Goal: Information Seeking & Learning: Learn about a topic

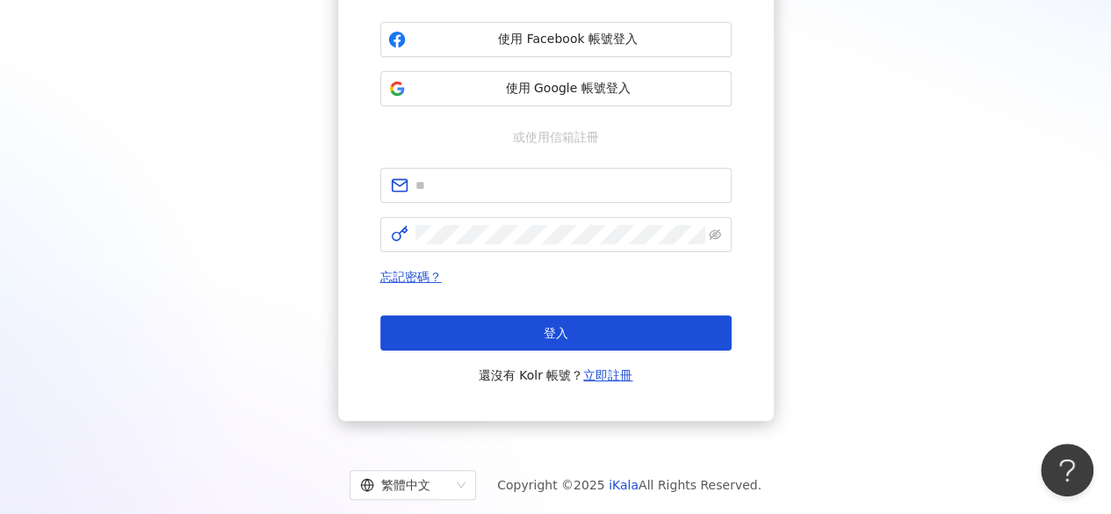
scroll to position [235, 0]
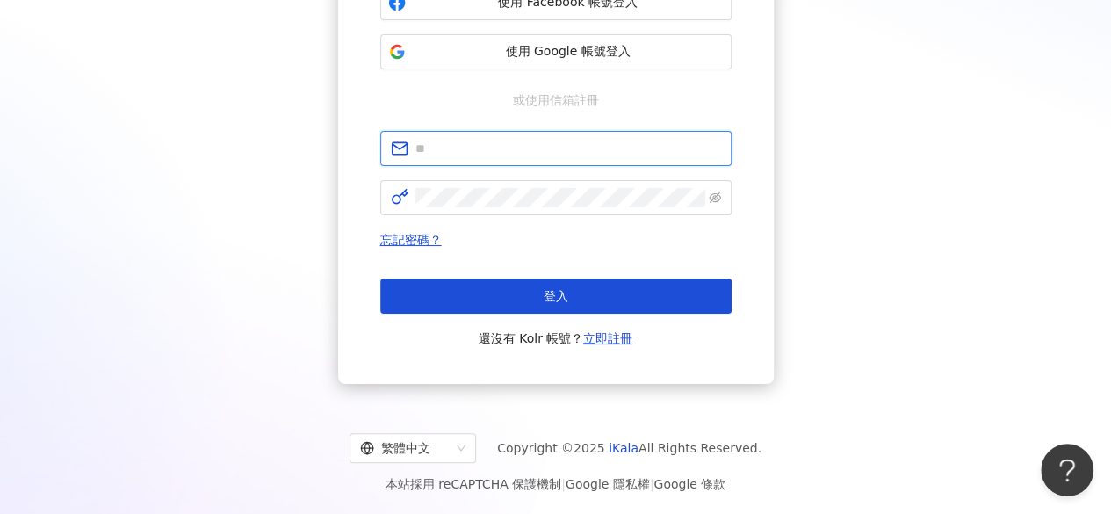
type input "**********"
click at [534, 288] on button "登入" at bounding box center [555, 295] width 351 height 35
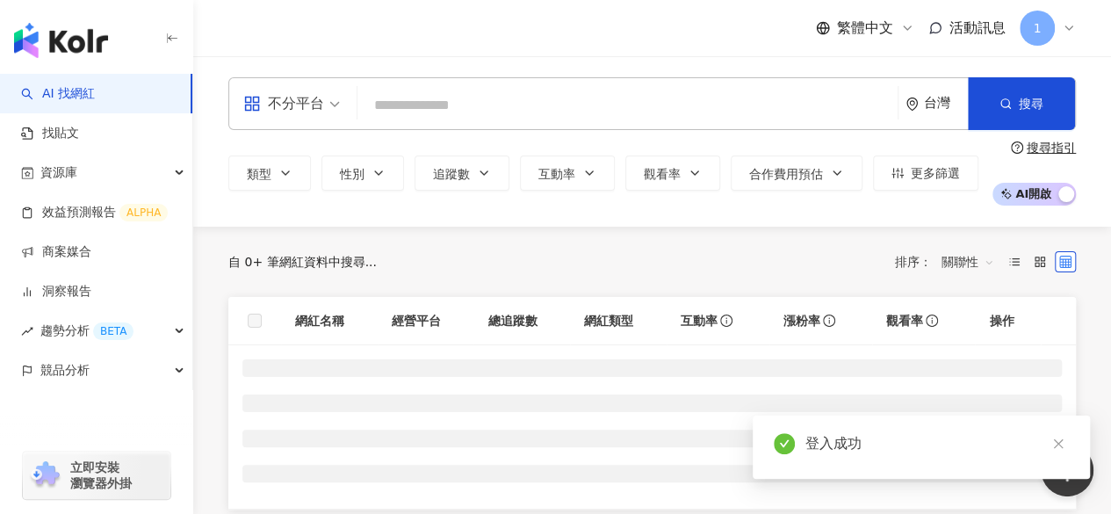
click at [600, 101] on input "search" at bounding box center [627, 105] width 526 height 33
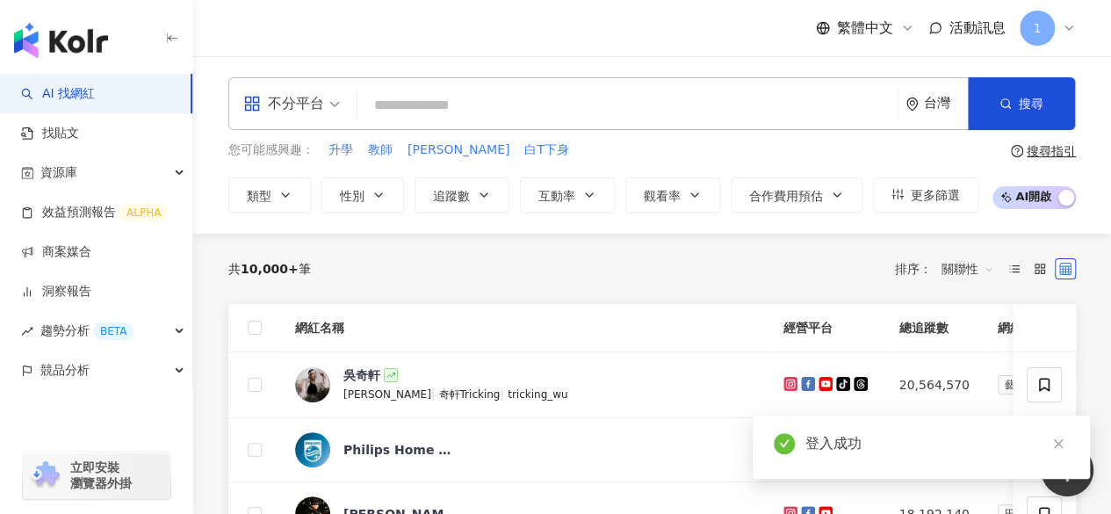
click at [542, 105] on input "search" at bounding box center [627, 105] width 526 height 33
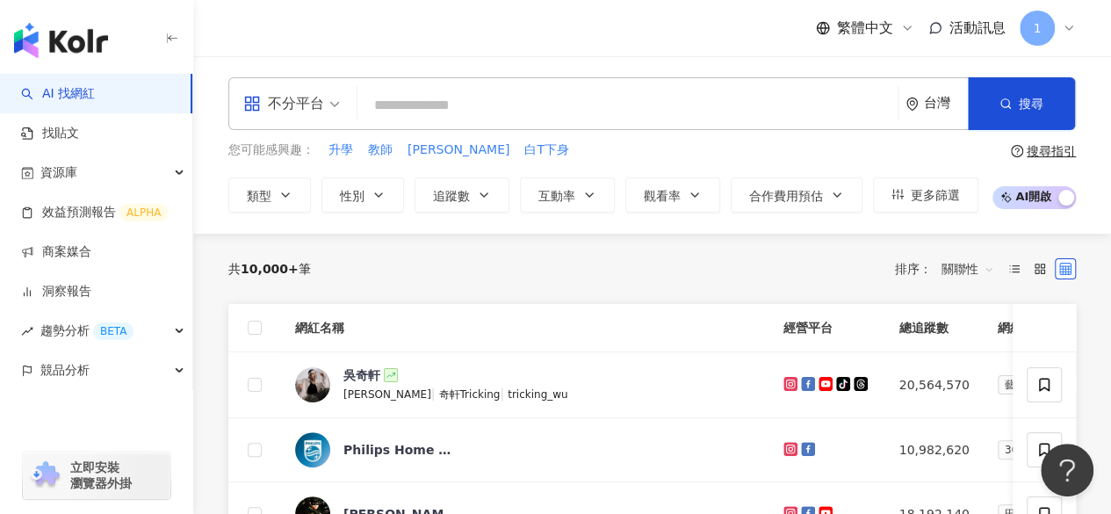
click at [543, 109] on input "search" at bounding box center [627, 105] width 526 height 33
drag, startPoint x: 284, startPoint y: 192, endPoint x: 294, endPoint y: 201, distance: 13.1
click at [285, 192] on icon "button" at bounding box center [285, 195] width 14 height 14
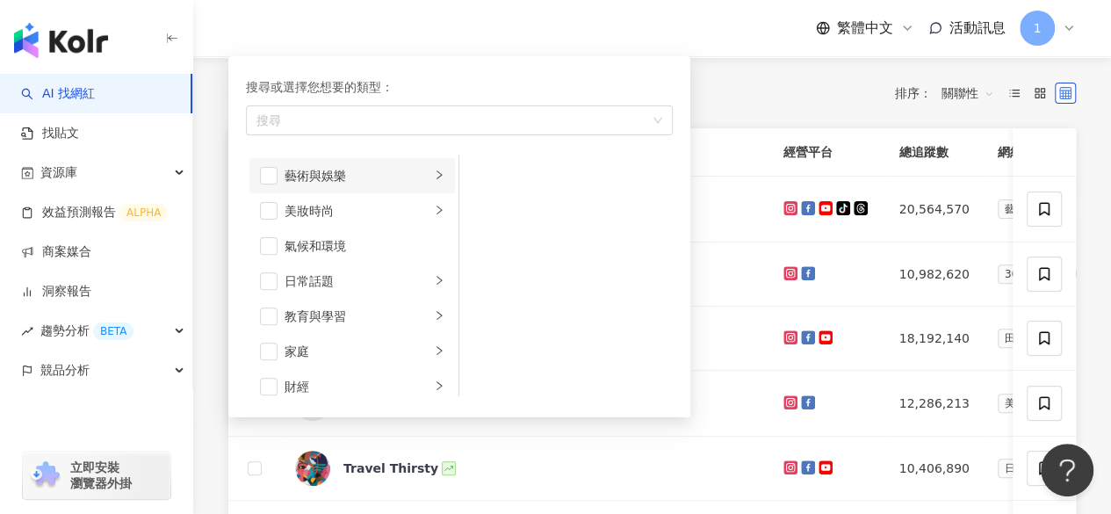
click at [441, 171] on li "藝術與娛樂" at bounding box center [351, 175] width 205 height 35
click at [432, 205] on li "美妝時尚" at bounding box center [351, 210] width 205 height 35
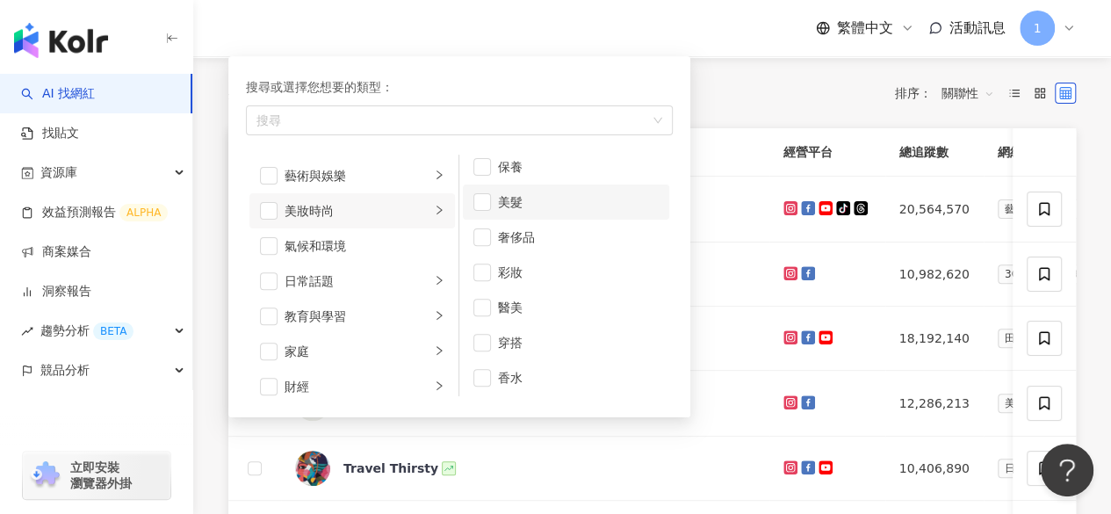
scroll to position [11, 0]
click at [483, 378] on span "button" at bounding box center [482, 376] width 18 height 18
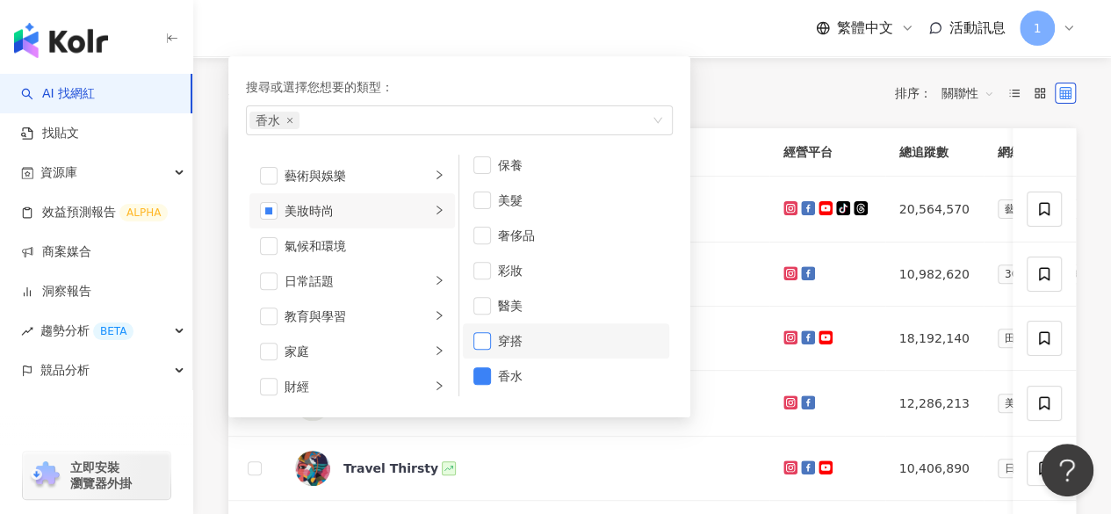
click at [476, 334] on span "button" at bounding box center [482, 341] width 18 height 18
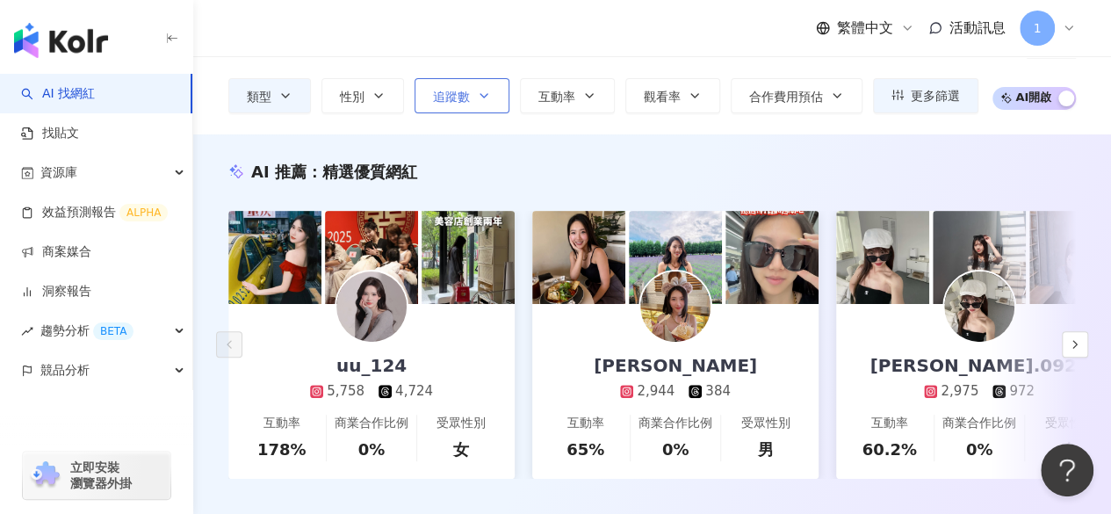
scroll to position [263, 0]
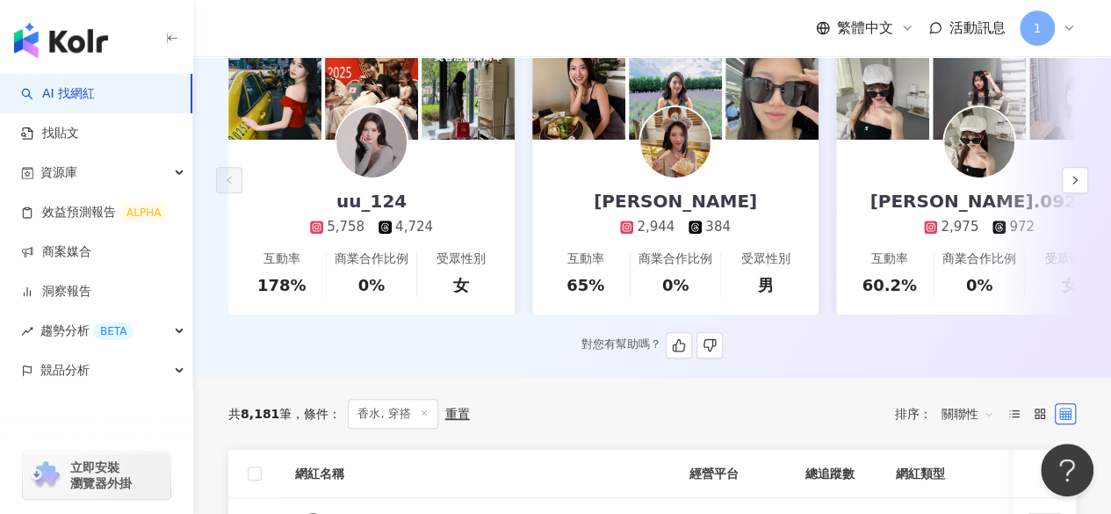
click at [356, 133] on img at bounding box center [371, 142] width 70 height 70
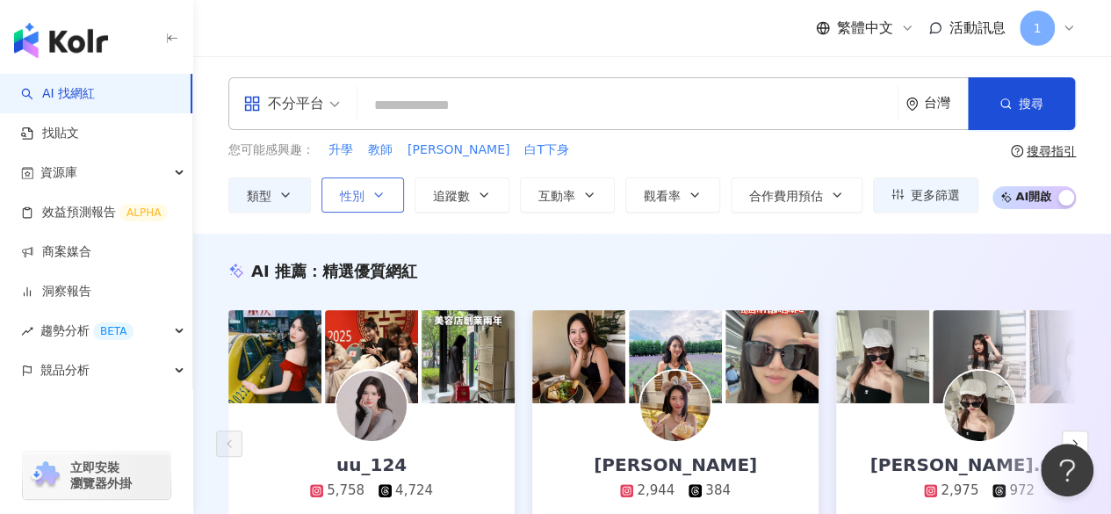
click at [373, 191] on icon "button" at bounding box center [378, 195] width 14 height 14
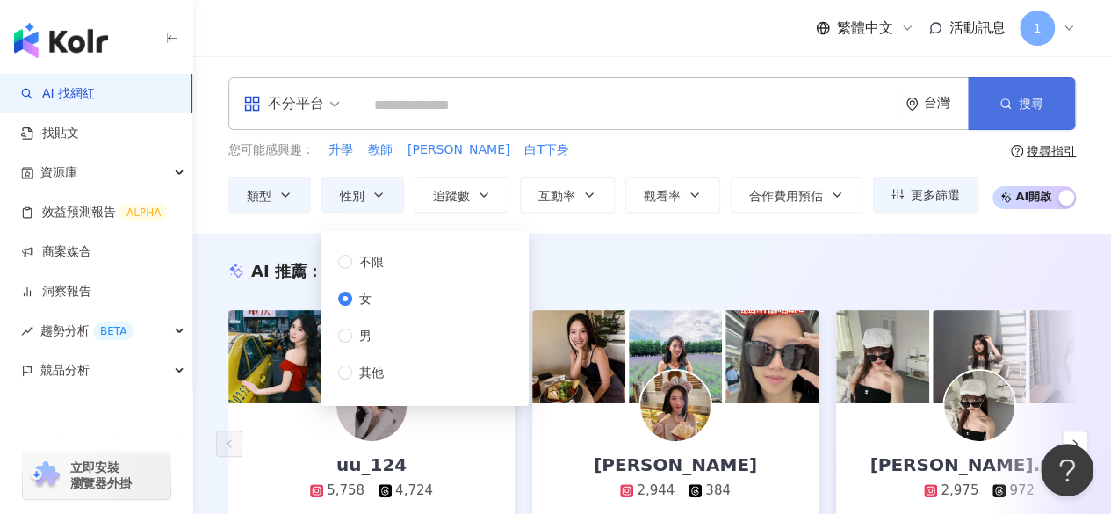
click at [1006, 92] on button "搜尋" at bounding box center [1020, 103] width 107 height 53
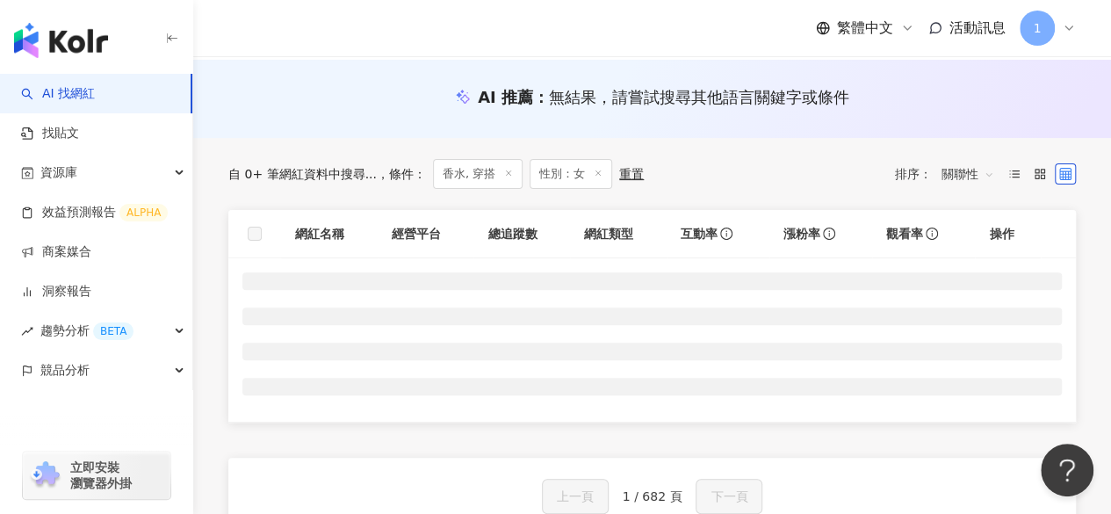
scroll to position [176, 0]
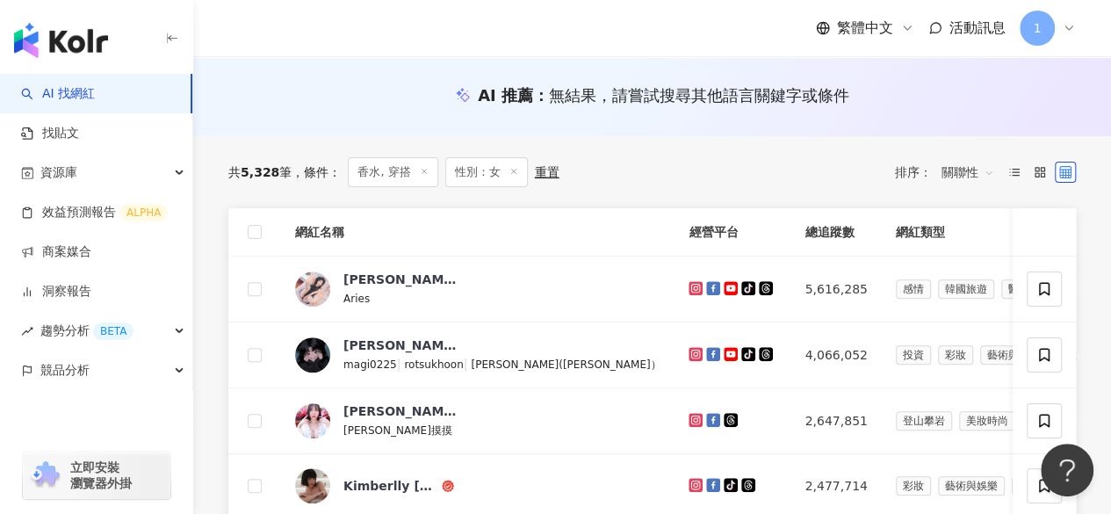
click at [420, 173] on icon at bounding box center [424, 171] width 9 height 9
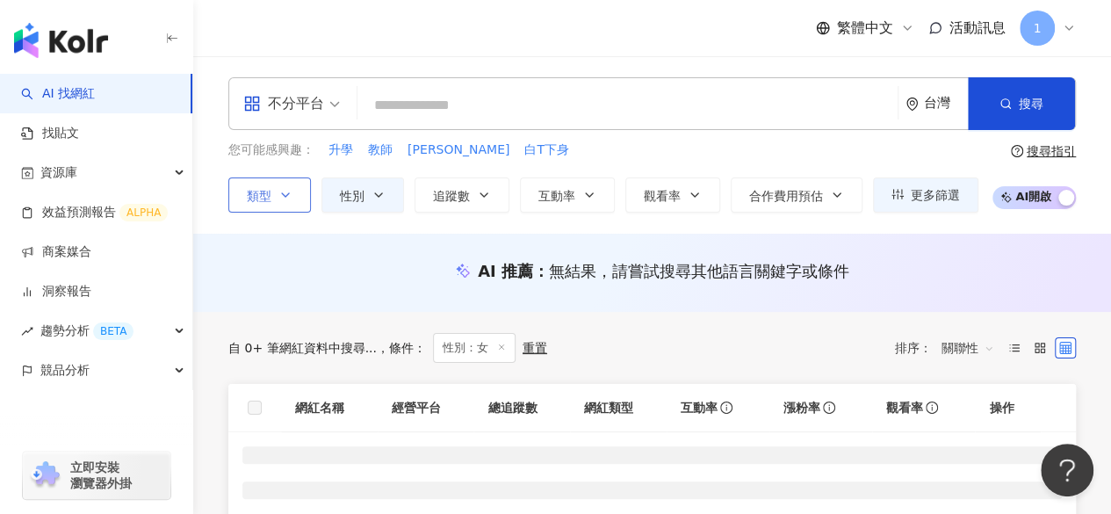
click at [276, 192] on button "類型" at bounding box center [269, 194] width 83 height 35
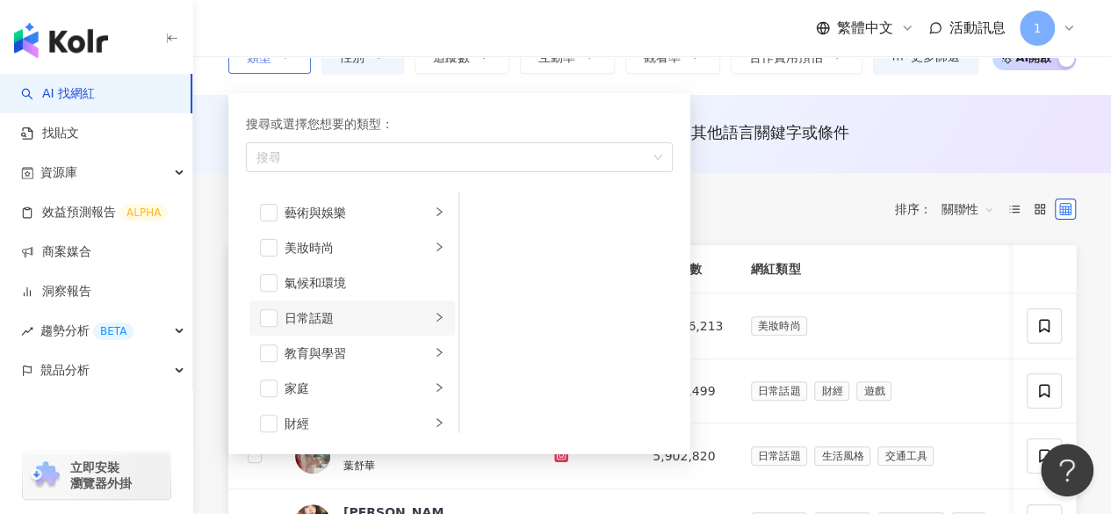
scroll to position [176, 0]
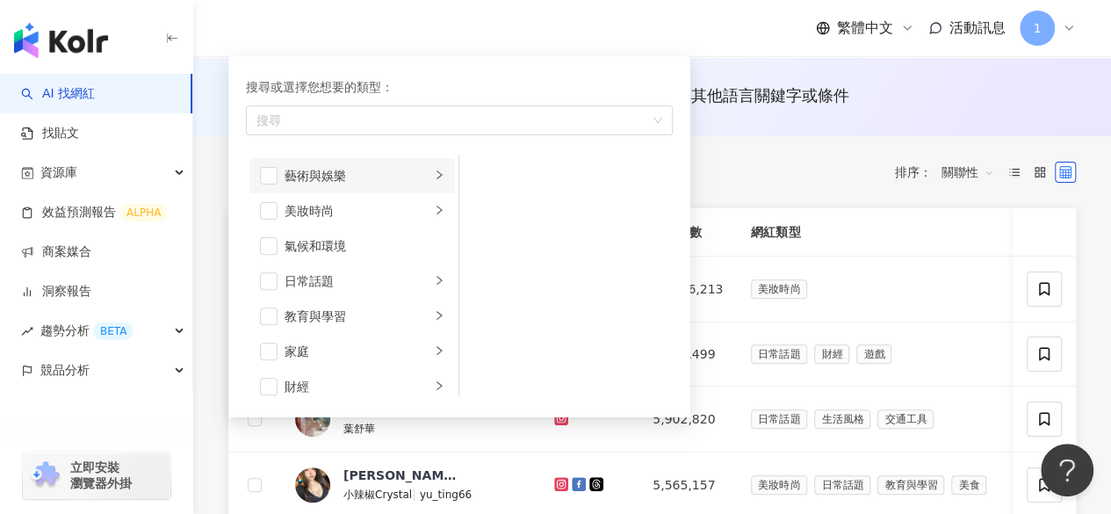
click at [400, 171] on div "藝術與娛樂" at bounding box center [357, 175] width 146 height 19
click at [339, 201] on div "美妝時尚" at bounding box center [357, 210] width 146 height 19
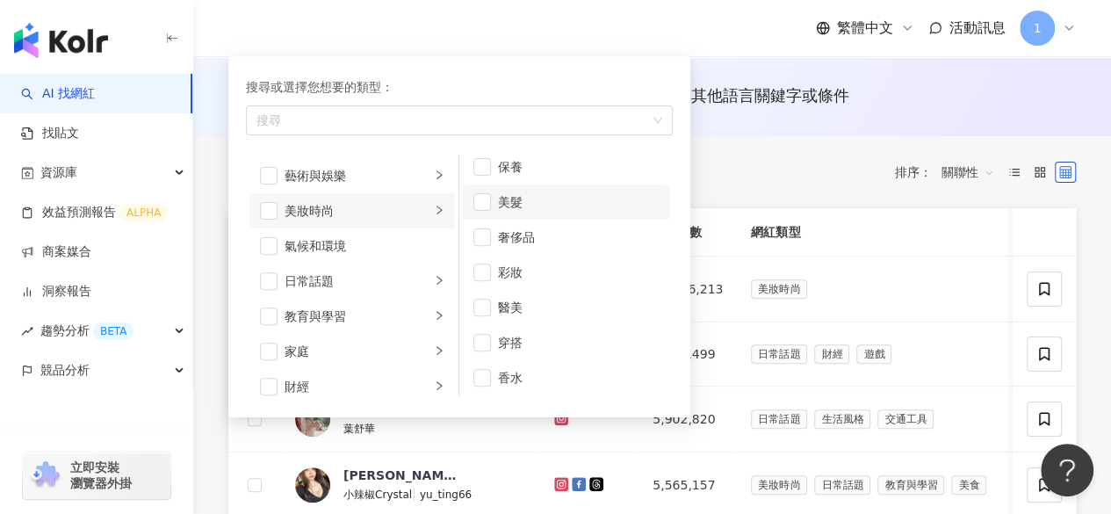
scroll to position [11, 0]
click at [486, 338] on span "button" at bounding box center [482, 341] width 18 height 18
click at [764, 152] on div "共 10,000+ 筆 條件 ： 性別：女 重置 排序： 關聯性" at bounding box center [651, 172] width 847 height 72
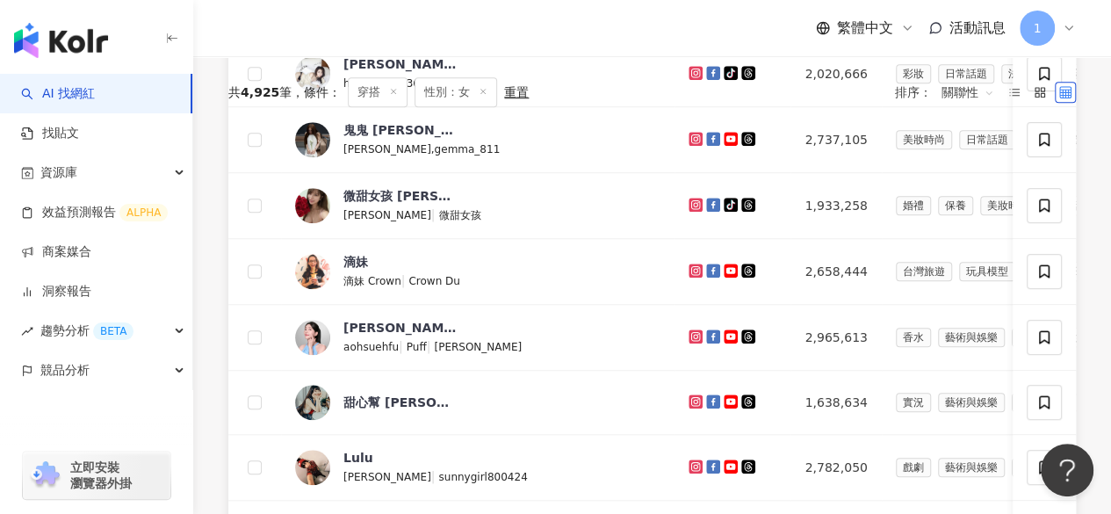
scroll to position [702, 0]
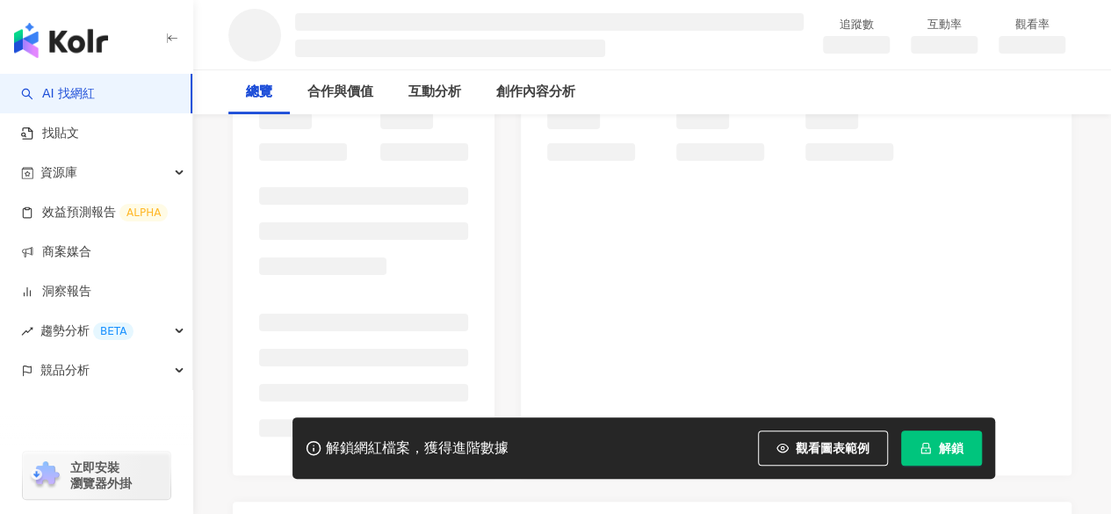
scroll to position [263, 0]
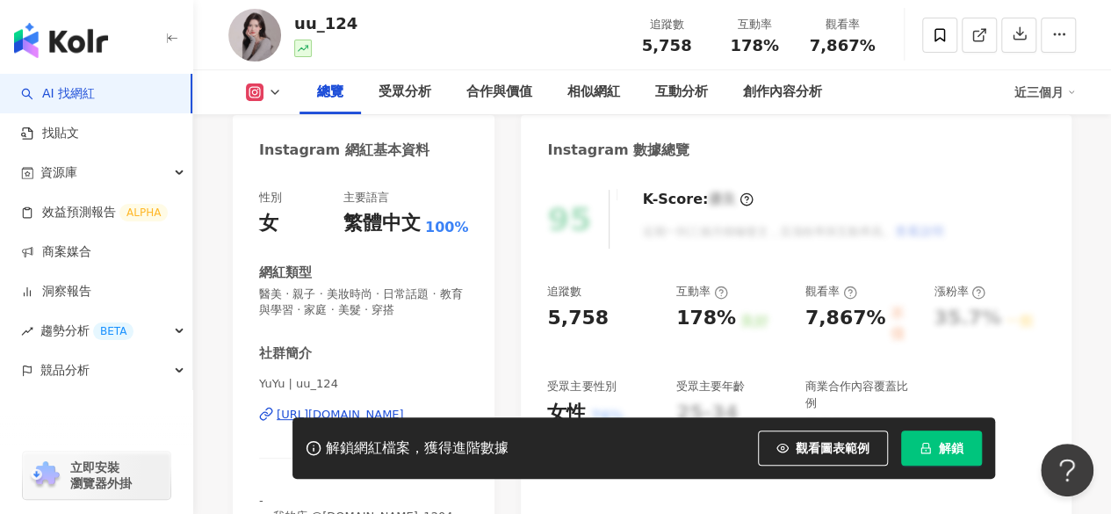
scroll to position [263, 0]
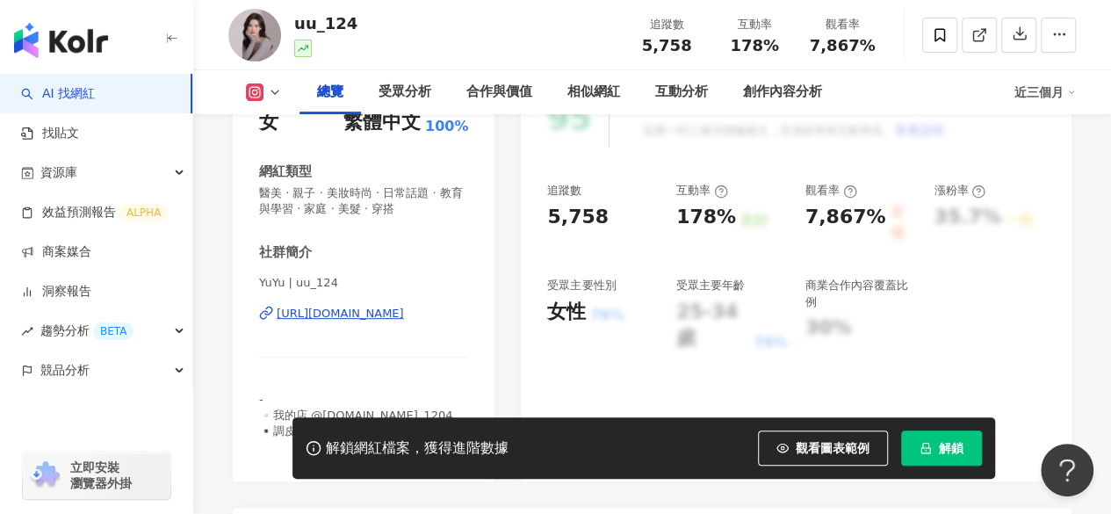
click at [337, 316] on div "[URL][DOMAIN_NAME]" at bounding box center [340, 314] width 127 height 16
